Goal: Task Accomplishment & Management: Manage account settings

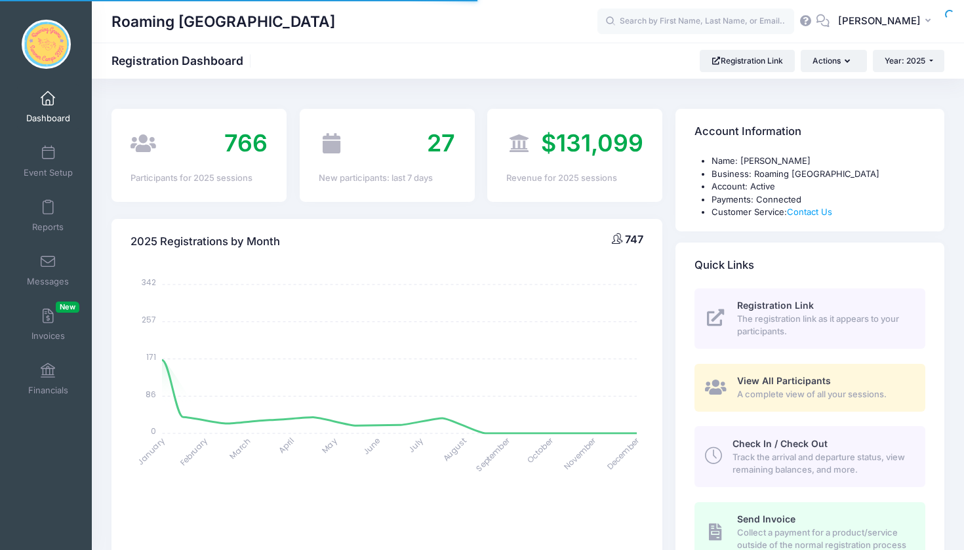
select select
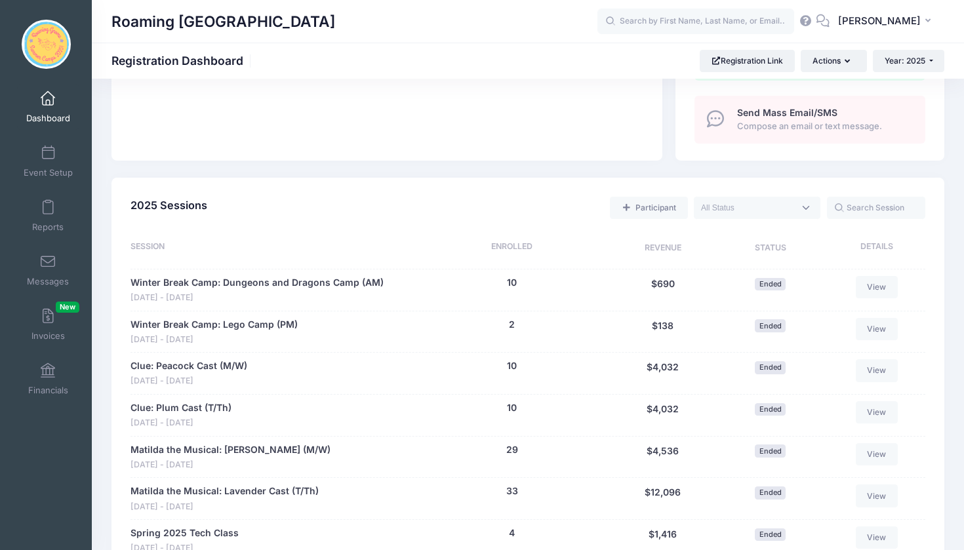
scroll to position [442, 0]
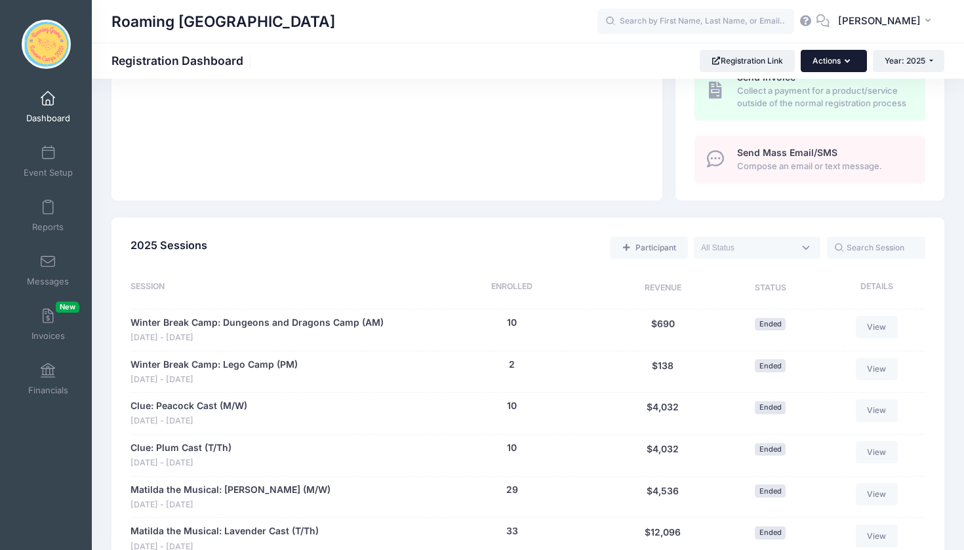
click at [845, 62] on icon "button" at bounding box center [850, 62] width 10 height 0
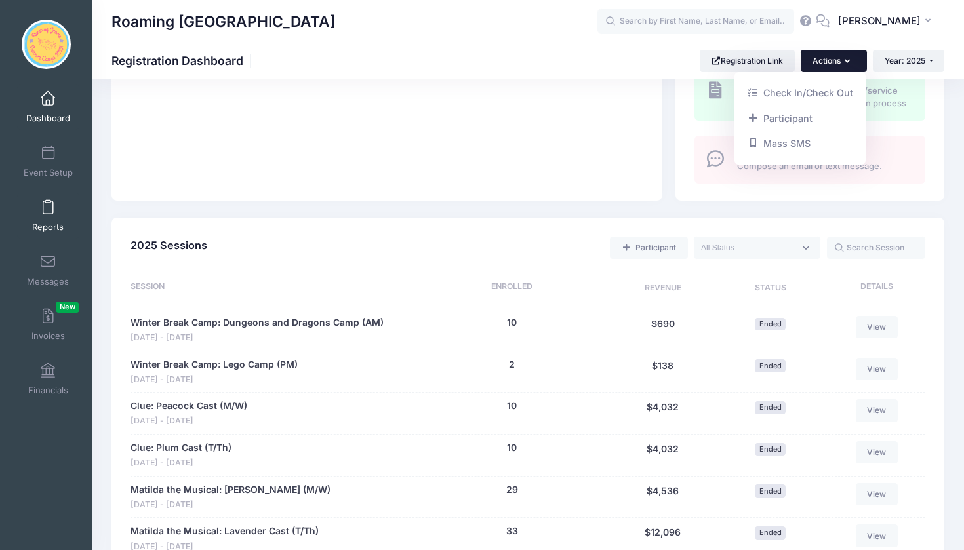
click at [48, 214] on span at bounding box center [48, 208] width 0 height 14
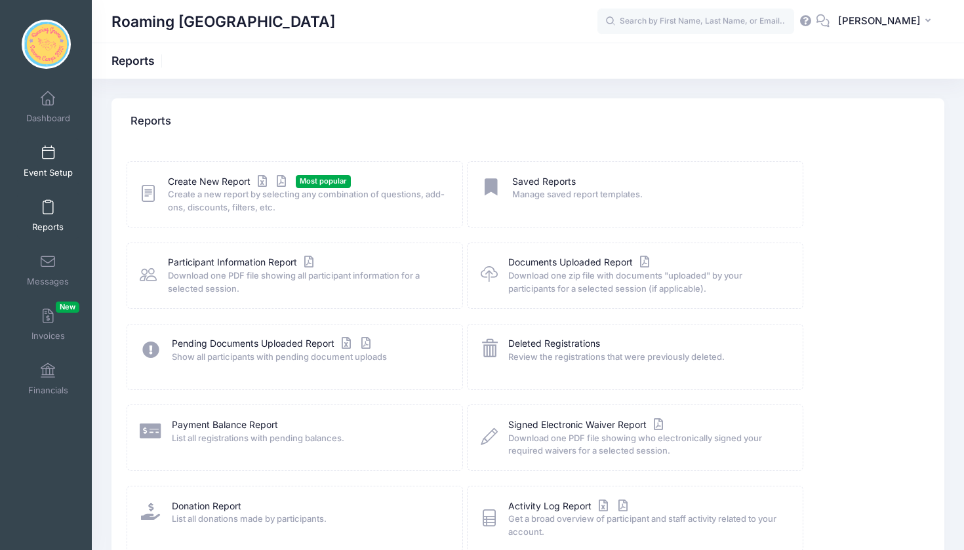
click at [48, 153] on span at bounding box center [48, 153] width 0 height 14
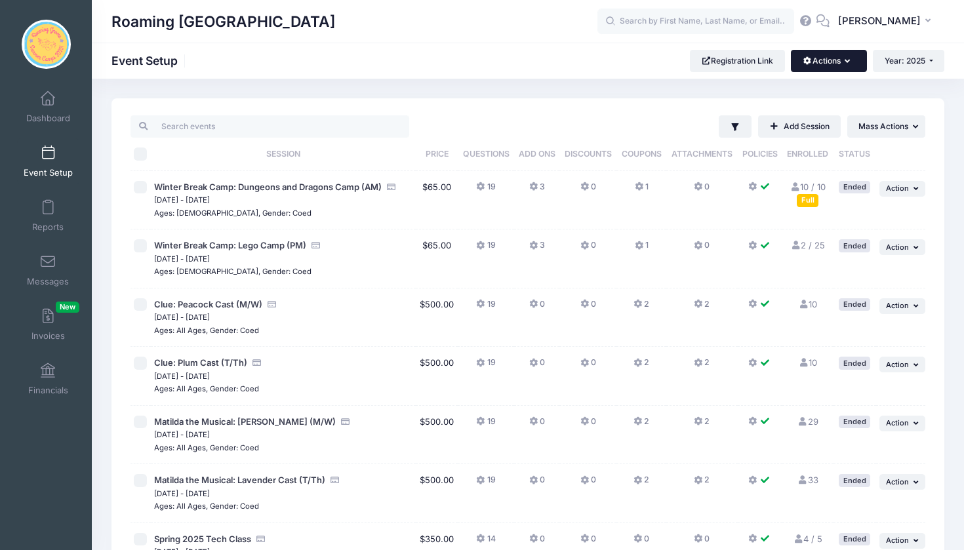
click at [842, 64] on button "Actions" at bounding box center [828, 61] width 75 height 22
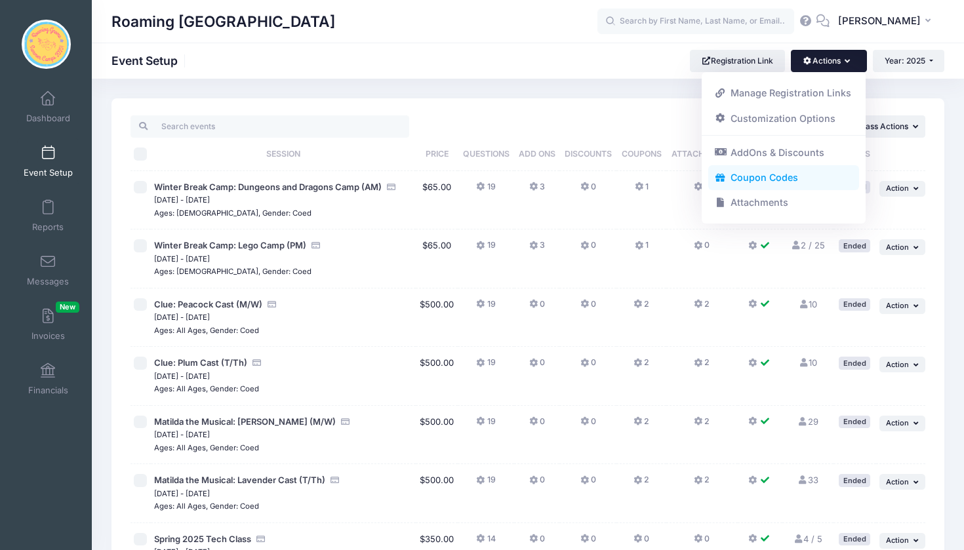
click at [792, 176] on link "Coupon Codes" at bounding box center [784, 177] width 152 height 25
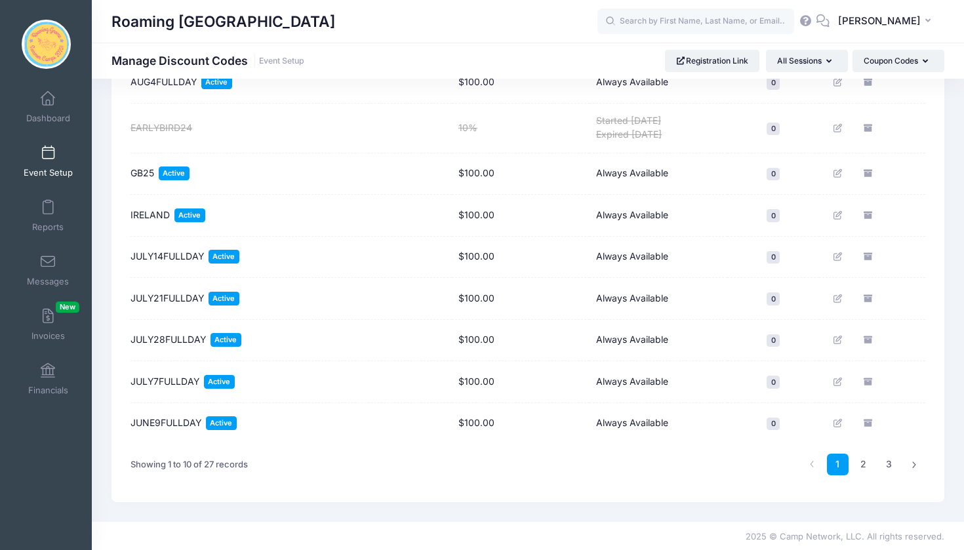
scroll to position [230, 0]
click at [866, 460] on link "2" at bounding box center [864, 466] width 22 height 22
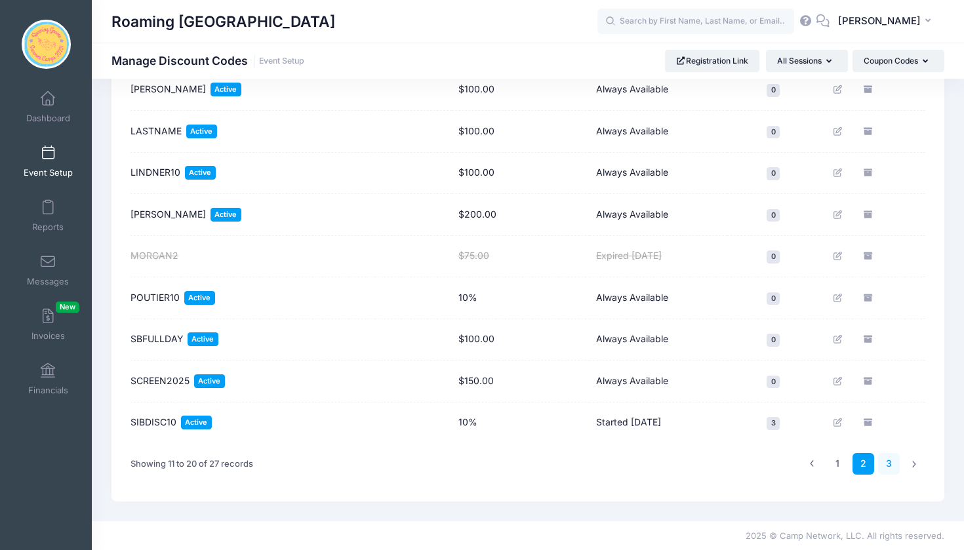
click at [890, 463] on link "3" at bounding box center [889, 464] width 22 height 22
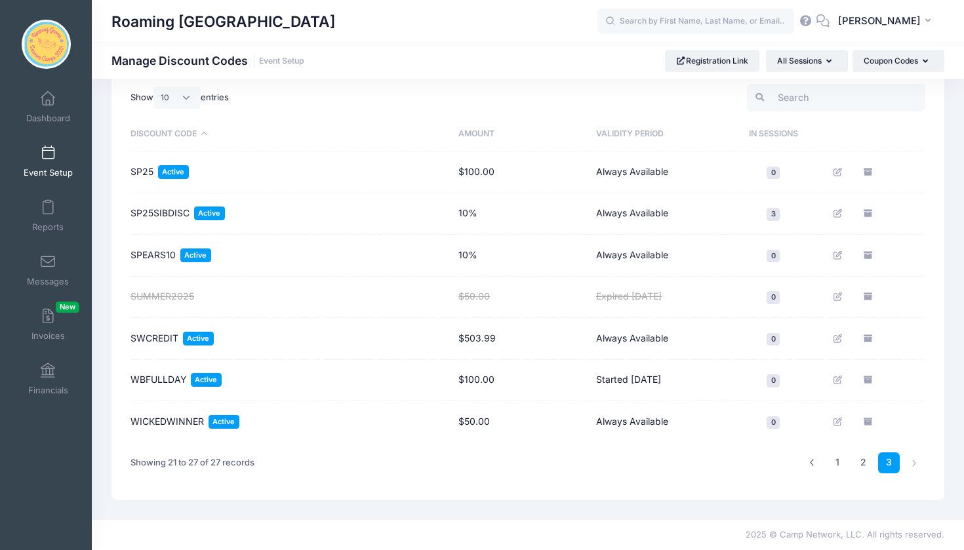
scroll to position [98, 0]
click at [864, 464] on link "2" at bounding box center [864, 465] width 22 height 22
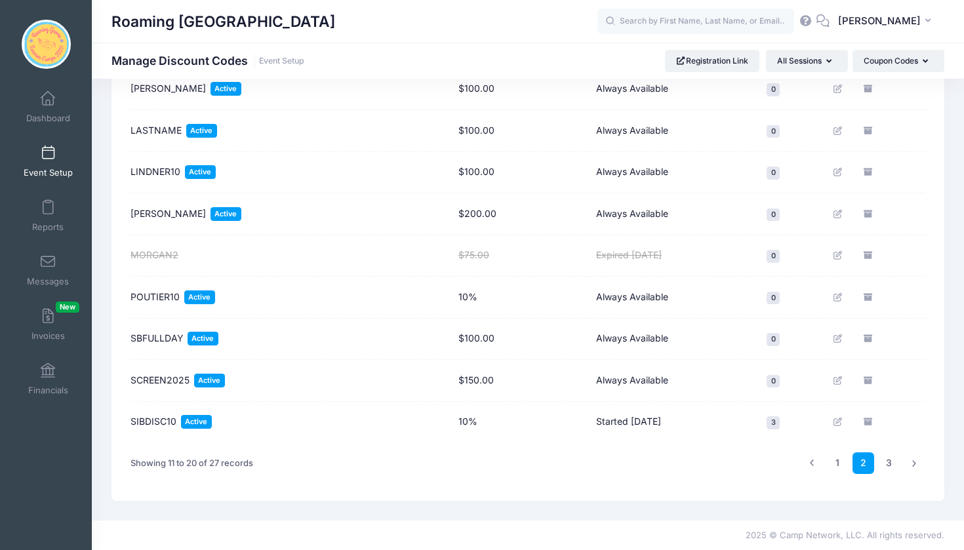
scroll to position [224, 0]
